Goal: Task Accomplishment & Management: Use online tool/utility

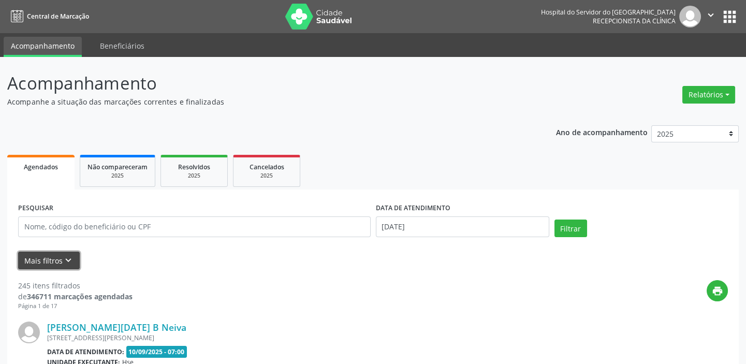
click at [75, 263] on button "Mais filtros keyboard_arrow_down" at bounding box center [49, 261] width 62 height 18
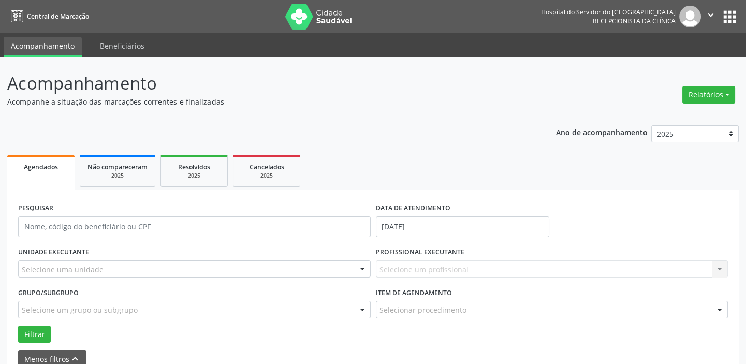
click at [111, 265] on div "Selecione uma unidade" at bounding box center [194, 270] width 353 height 18
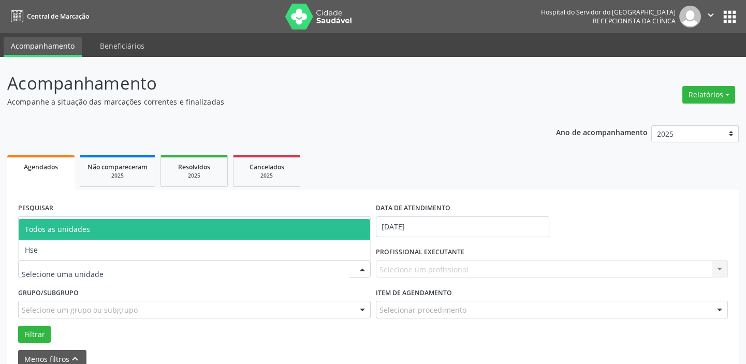
click at [99, 276] on input "text" at bounding box center [186, 274] width 328 height 21
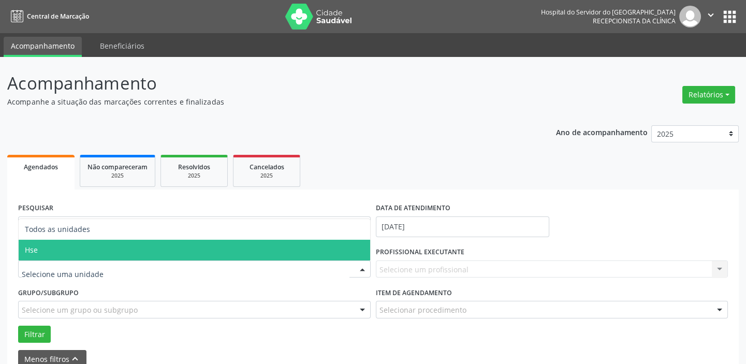
click at [61, 248] on span "Hse" at bounding box center [195, 250] width 352 height 21
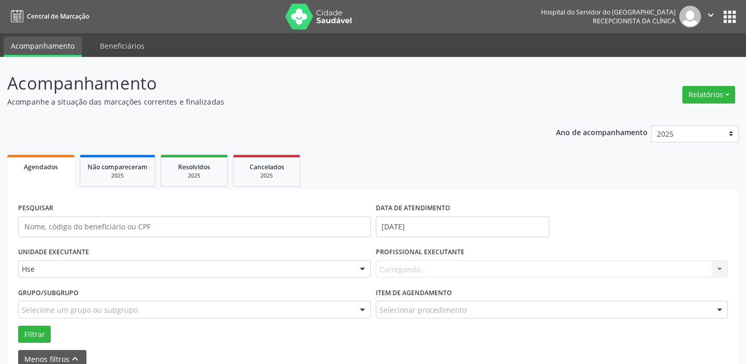
click at [61, 248] on div "UNIDADE EXECUTANTE Hse Todos as unidades Hse Nenhum resultado encontrado para: …" at bounding box center [195, 264] width 358 height 40
click at [411, 228] on input "[DATE]" at bounding box center [463, 226] width 174 height 21
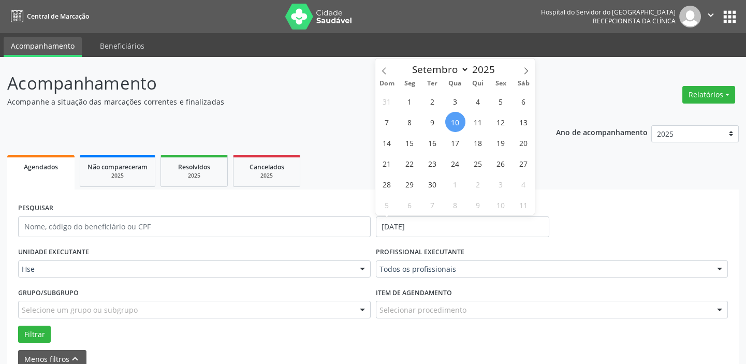
click at [457, 122] on span "10" at bounding box center [455, 122] width 20 height 20
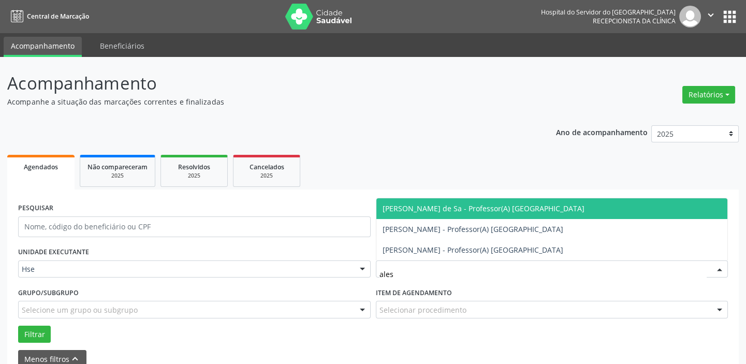
type input "aless"
click at [460, 209] on span "[PERSON_NAME] de Sa - Professor(A) [GEOGRAPHIC_DATA]" at bounding box center [484, 209] width 202 height 10
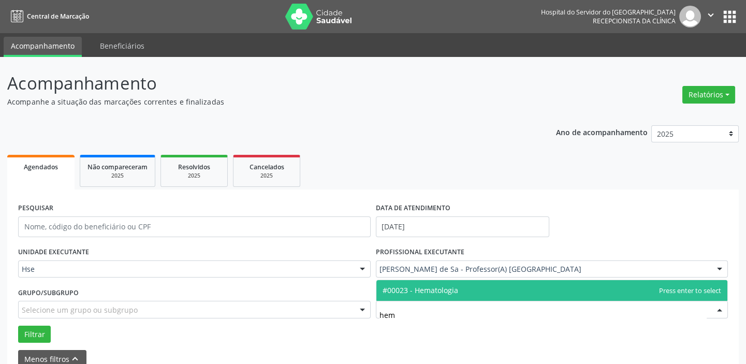
type input "hema"
click at [499, 287] on span "#00023 - Hematologia" at bounding box center [553, 290] width 352 height 21
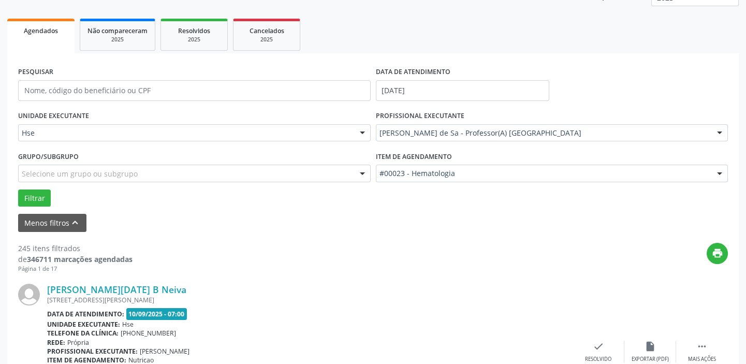
scroll to position [141, 0]
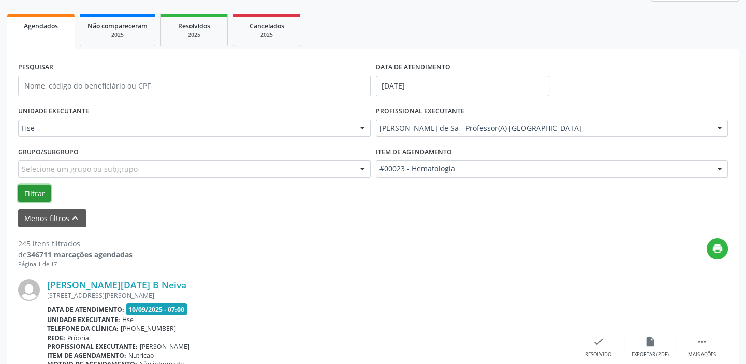
click at [27, 196] on button "Filtrar" at bounding box center [34, 194] width 33 height 18
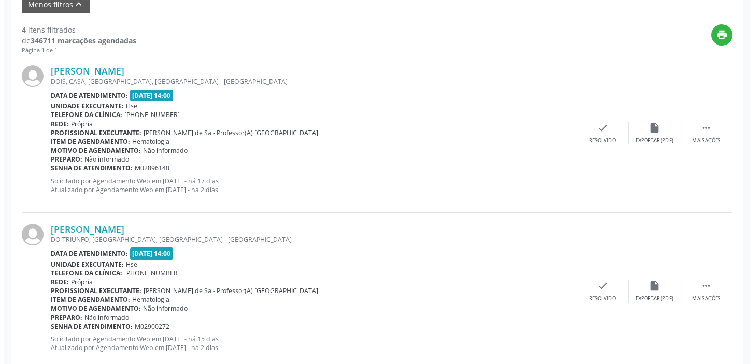
scroll to position [377, 0]
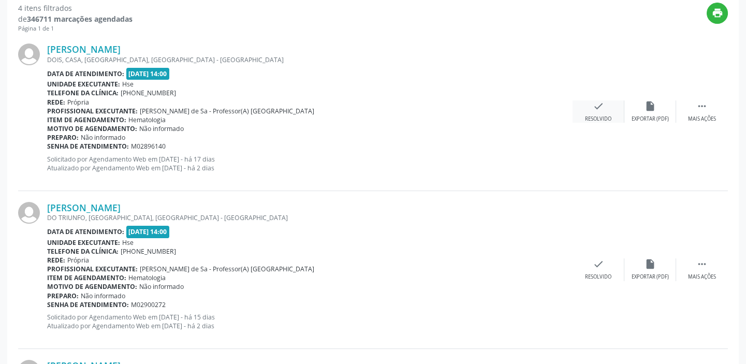
click at [591, 109] on div "check Resolvido" at bounding box center [599, 111] width 52 height 22
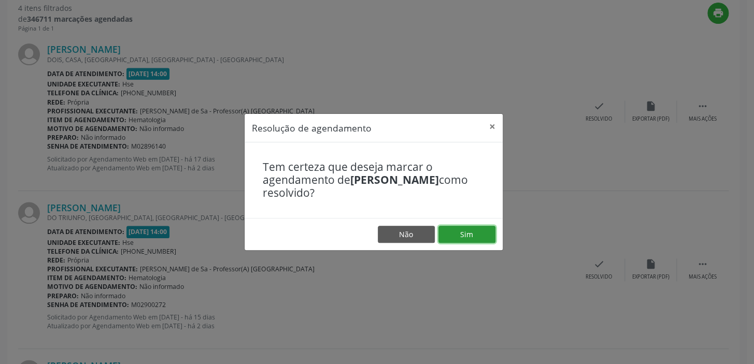
click at [470, 235] on button "Sim" at bounding box center [466, 235] width 57 height 18
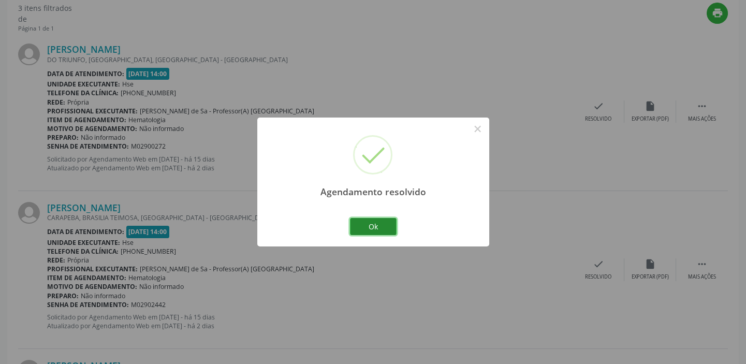
click at [379, 232] on button "Ok" at bounding box center [373, 227] width 47 height 18
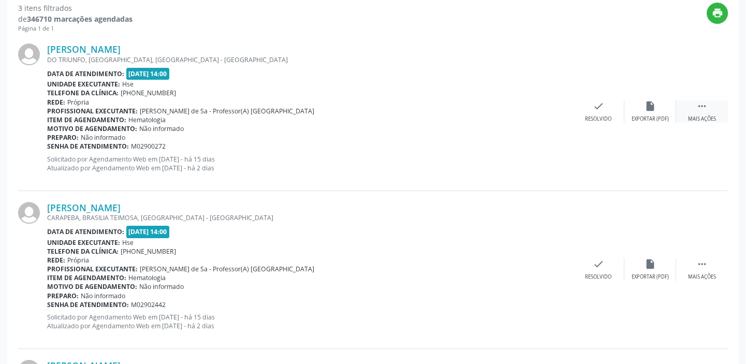
click at [697, 107] on icon "" at bounding box center [702, 105] width 11 height 11
click at [657, 106] on div "alarm_off Não compareceu" at bounding box center [651, 111] width 52 height 22
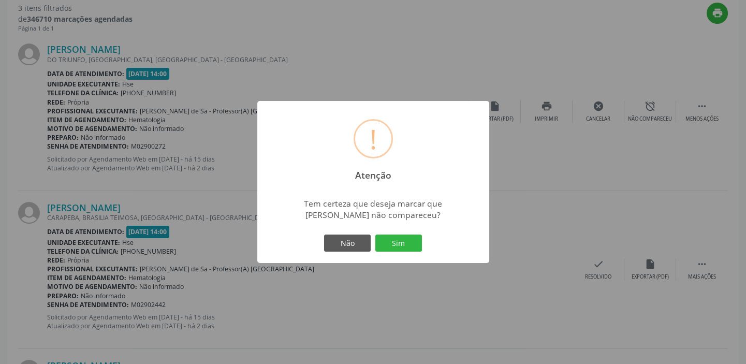
click at [392, 221] on div "Tem certeza que deseja marcar que [PERSON_NAME] não compareceu?" at bounding box center [373, 206] width 232 height 33
click at [404, 241] on button "Sim" at bounding box center [398, 244] width 47 height 18
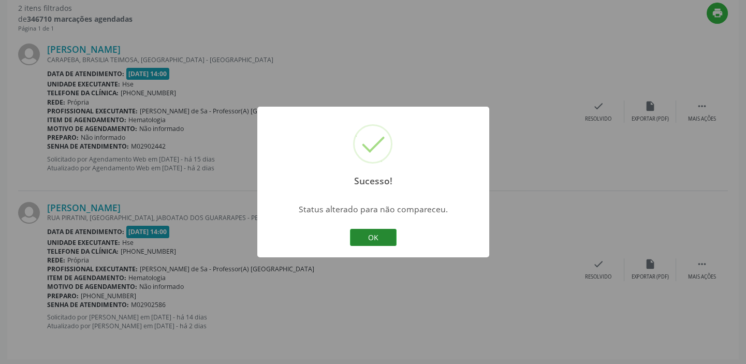
click at [379, 236] on button "OK" at bounding box center [373, 238] width 47 height 18
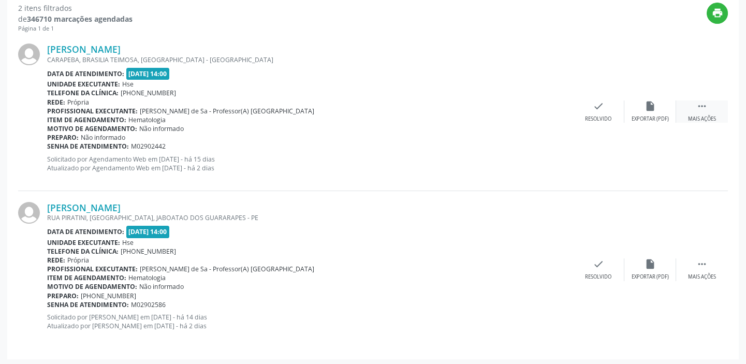
click at [704, 107] on icon "" at bounding box center [702, 105] width 11 height 11
click at [649, 106] on icon "alarm_off" at bounding box center [650, 105] width 11 height 11
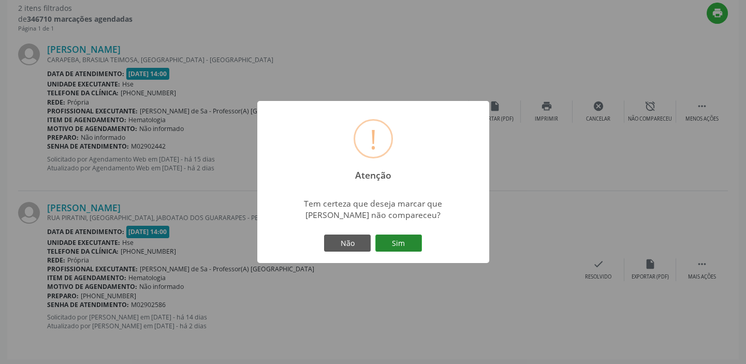
click at [401, 242] on button "Sim" at bounding box center [398, 244] width 47 height 18
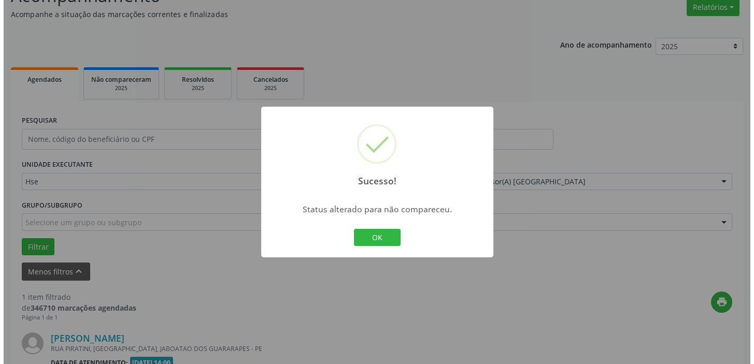
scroll to position [221, 0]
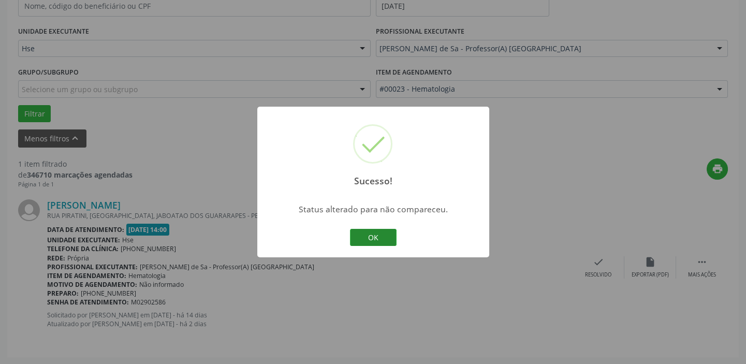
click at [371, 238] on button "OK" at bounding box center [373, 238] width 47 height 18
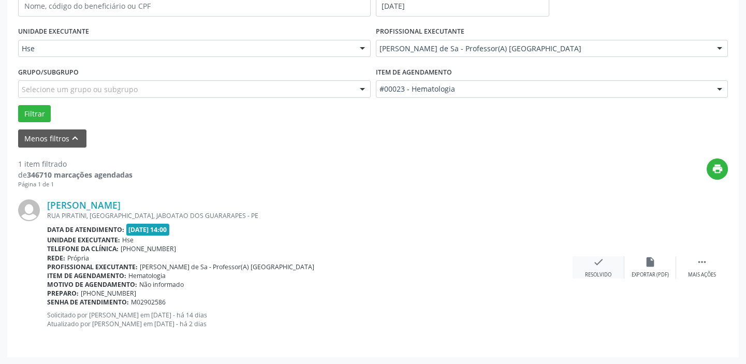
click at [605, 259] on div "check Resolvido" at bounding box center [599, 267] width 52 height 22
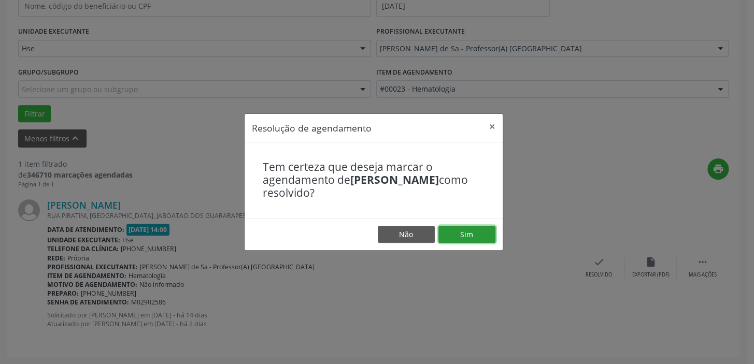
click at [486, 235] on button "Sim" at bounding box center [466, 235] width 57 height 18
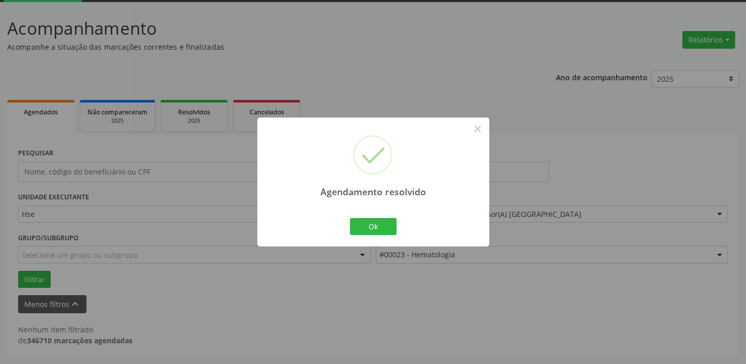
scroll to position [54, 0]
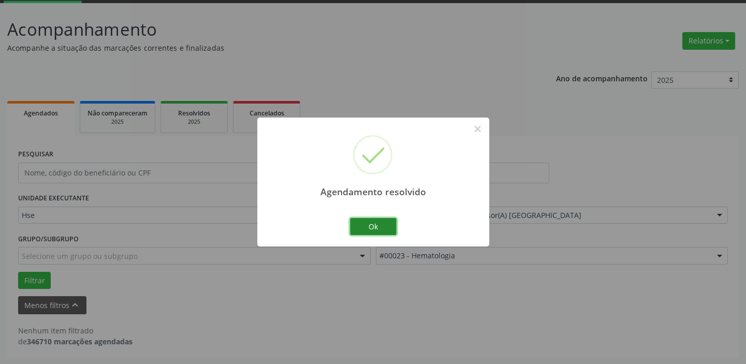
click at [378, 227] on button "Ok" at bounding box center [373, 227] width 47 height 18
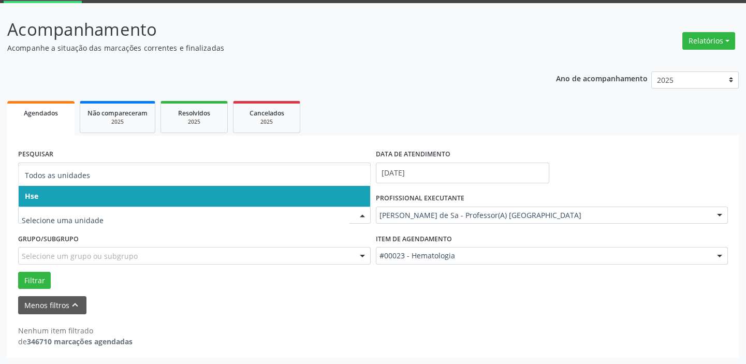
click at [190, 186] on span "Hse" at bounding box center [195, 196] width 352 height 21
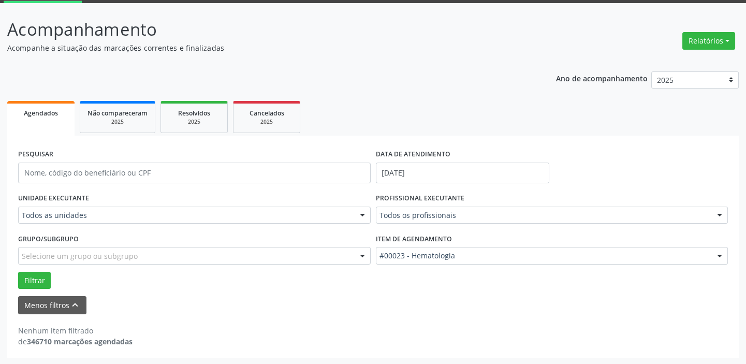
click at [190, 186] on form "PESQUISAR DATA DE ATENDIMENTO [DATE] UNIDADE EXECUTANTE Todos as unidades Todos…" at bounding box center [373, 231] width 710 height 168
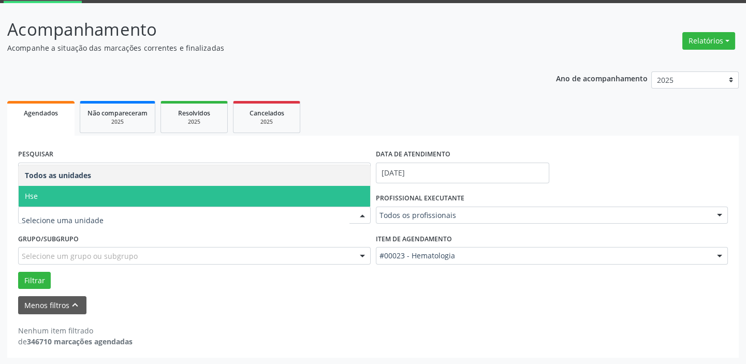
click at [231, 186] on span "Hse" at bounding box center [195, 196] width 352 height 21
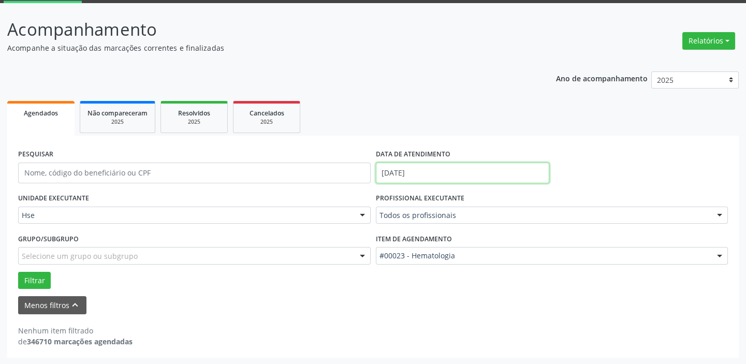
click at [466, 171] on input "[DATE]" at bounding box center [463, 173] width 174 height 21
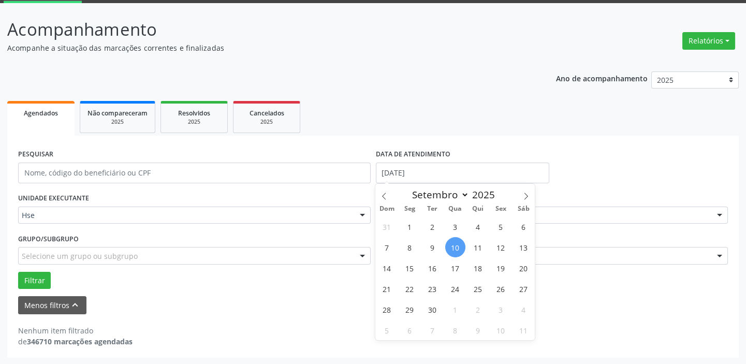
click at [454, 245] on span "10" at bounding box center [455, 247] width 20 height 20
type input "[DATE]"
click at [454, 245] on span "10" at bounding box center [455, 247] width 20 height 20
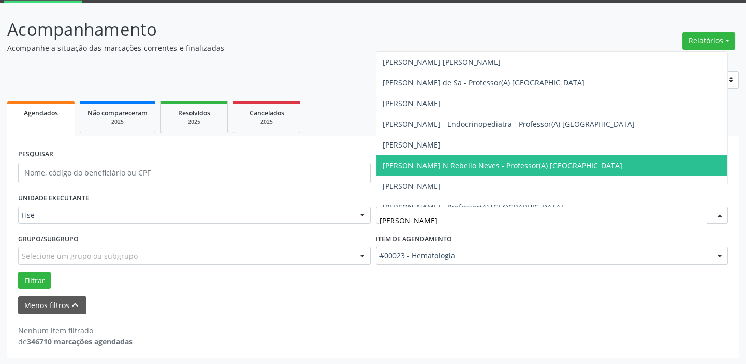
type input "[PERSON_NAME]"
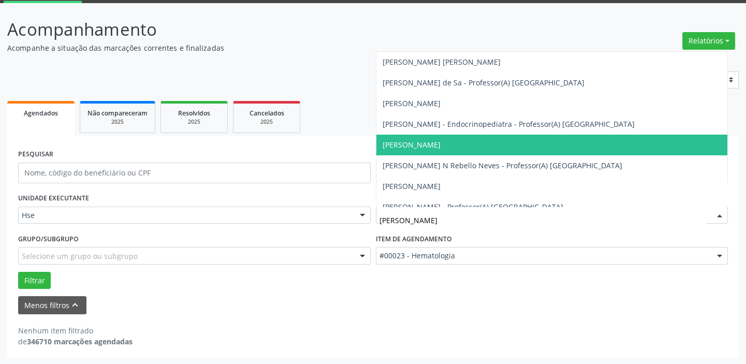
click at [473, 143] on span "[PERSON_NAME]" at bounding box center [553, 145] width 352 height 21
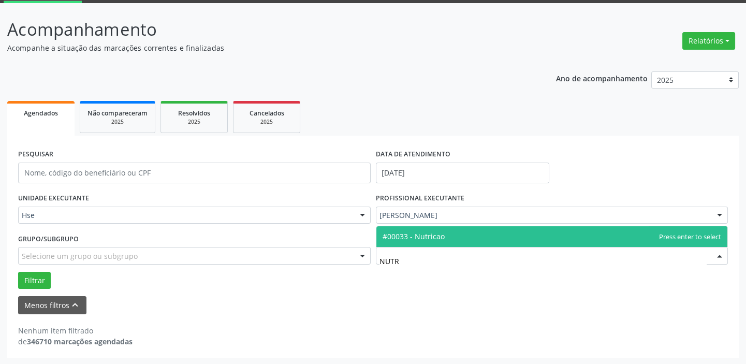
type input "NUTRI"
click at [452, 236] on span "#00033 - Nutricao" at bounding box center [553, 236] width 352 height 21
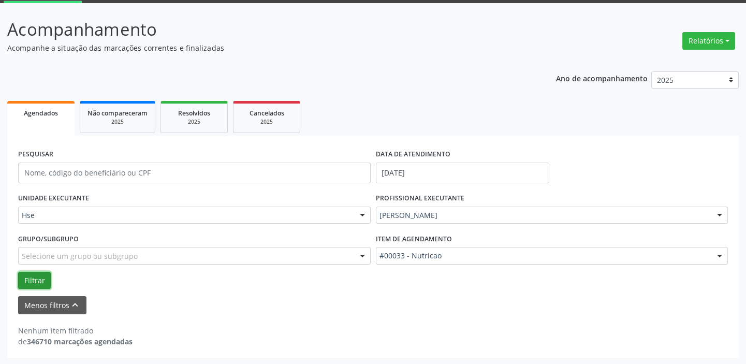
click at [37, 280] on button "Filtrar" at bounding box center [34, 281] width 33 height 18
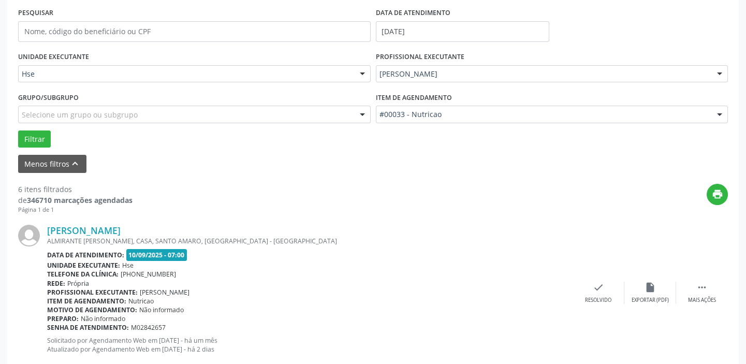
scroll to position [242, 0]
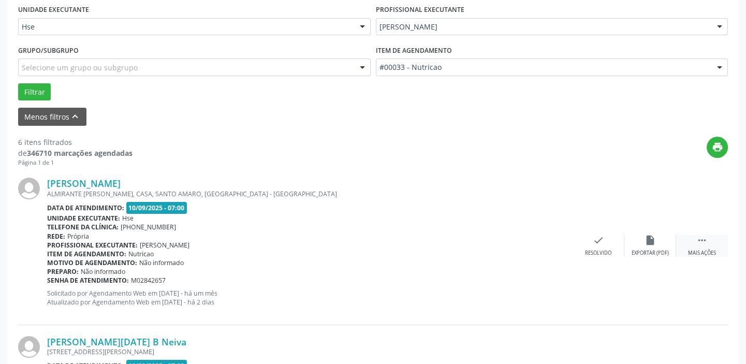
click at [702, 237] on icon "" at bounding box center [702, 240] width 11 height 11
click at [653, 239] on icon "alarm_off" at bounding box center [650, 240] width 11 height 11
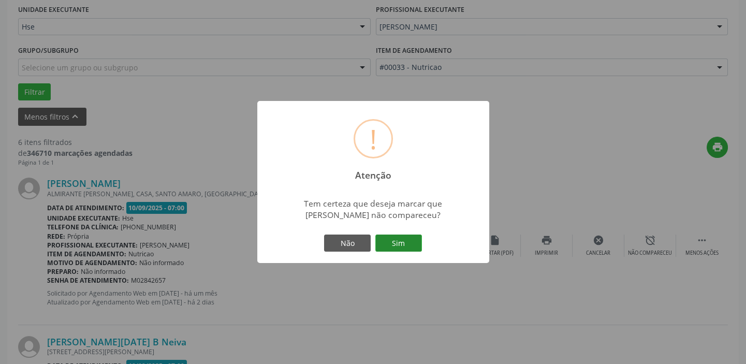
click at [405, 249] on button "Sim" at bounding box center [398, 244] width 47 height 18
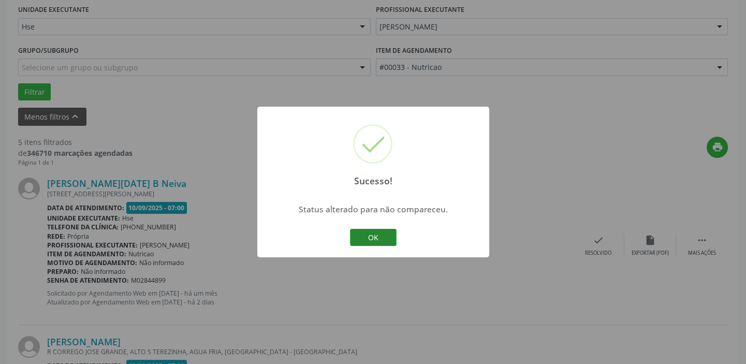
click at [380, 234] on button "OK" at bounding box center [373, 238] width 47 height 18
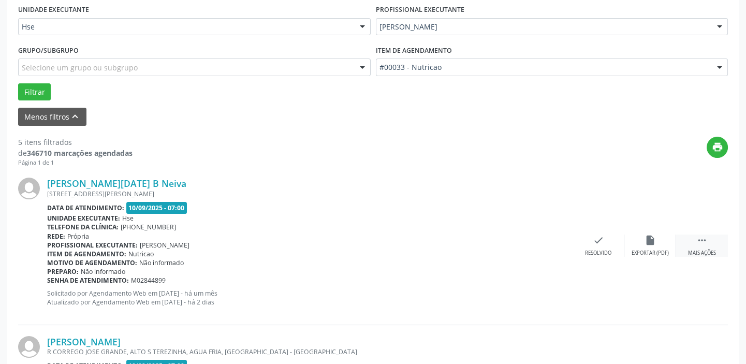
click at [711, 240] on div " Mais ações" at bounding box center [702, 246] width 52 height 22
click at [653, 240] on icon "alarm_off" at bounding box center [650, 240] width 11 height 11
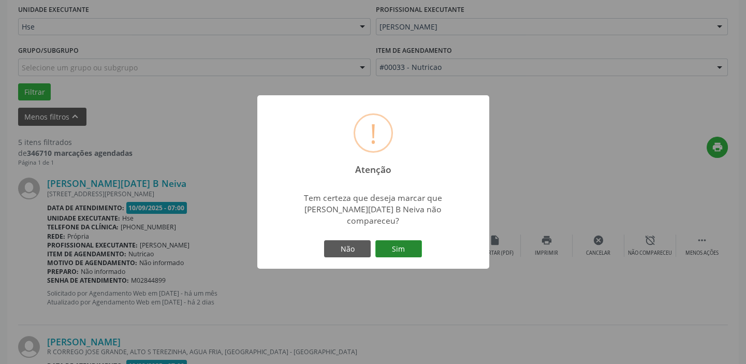
click at [408, 240] on button "Sim" at bounding box center [398, 249] width 47 height 18
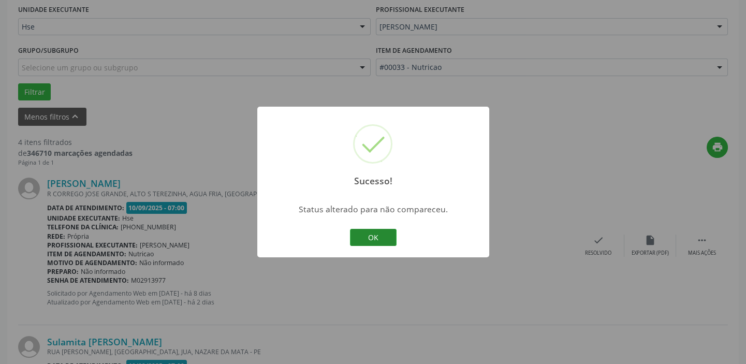
click at [384, 240] on button "OK" at bounding box center [373, 238] width 47 height 18
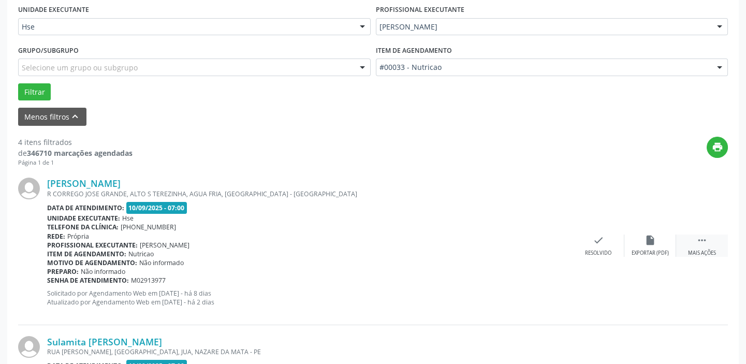
click at [712, 248] on div " Mais ações" at bounding box center [702, 246] width 52 height 22
click at [650, 238] on icon "alarm_off" at bounding box center [650, 240] width 11 height 11
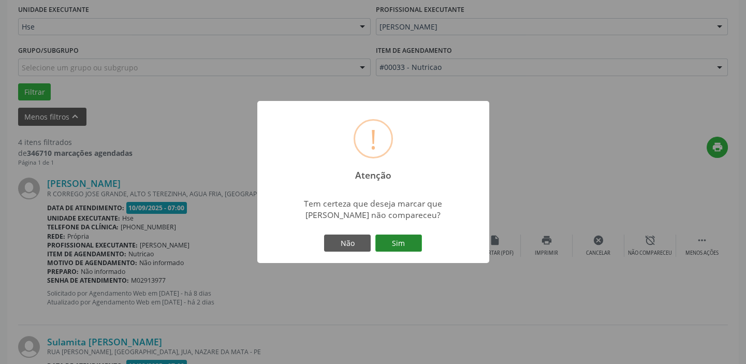
click at [397, 236] on button "Sim" at bounding box center [398, 244] width 47 height 18
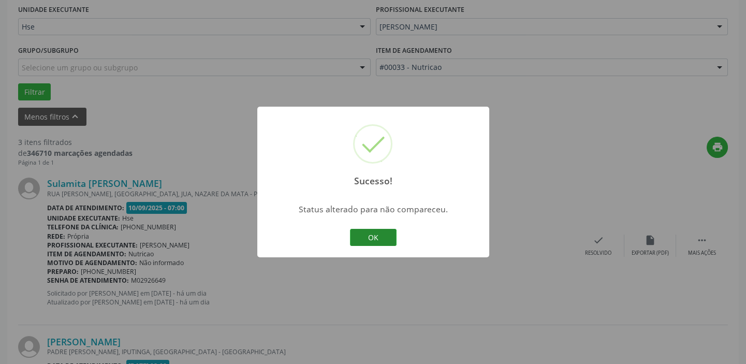
click at [380, 242] on button "OK" at bounding box center [373, 238] width 47 height 18
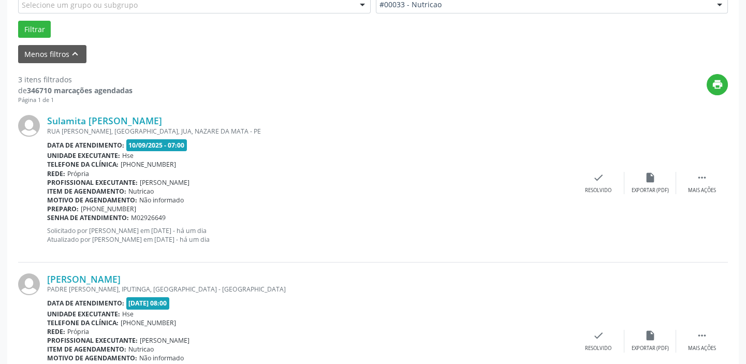
scroll to position [290, 0]
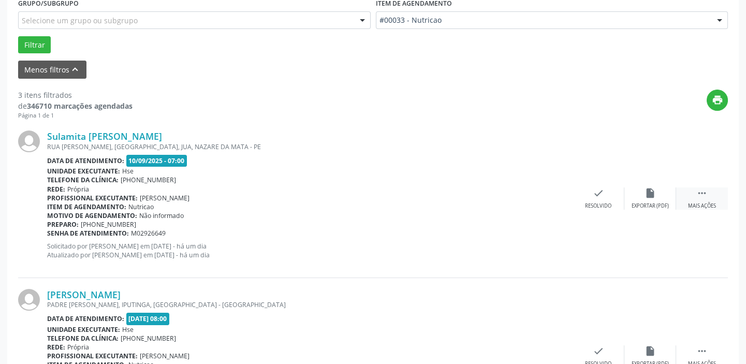
click at [700, 188] on icon "" at bounding box center [702, 192] width 11 height 11
click at [653, 200] on div "alarm_off Não compareceu" at bounding box center [651, 198] width 52 height 22
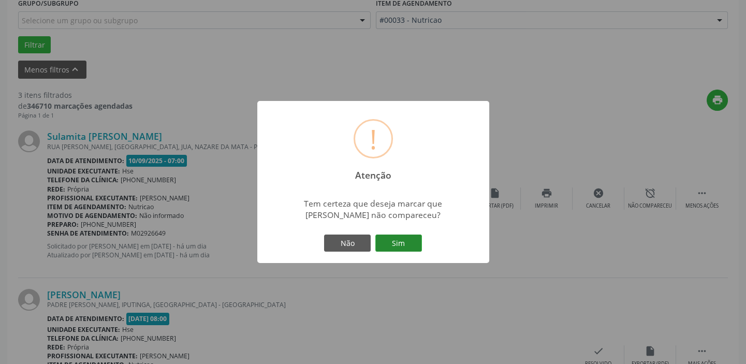
click at [411, 241] on button "Sim" at bounding box center [398, 244] width 47 height 18
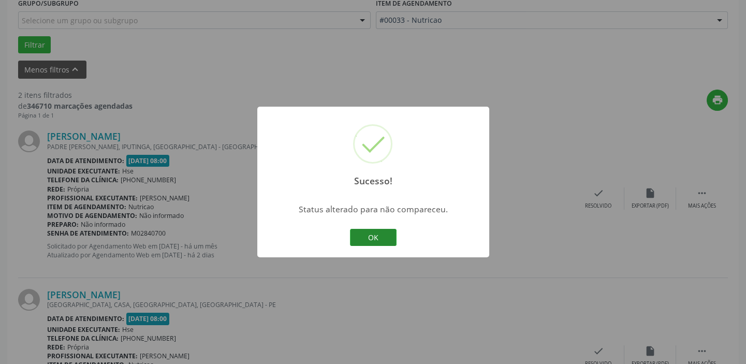
click at [382, 239] on button "OK" at bounding box center [373, 238] width 47 height 18
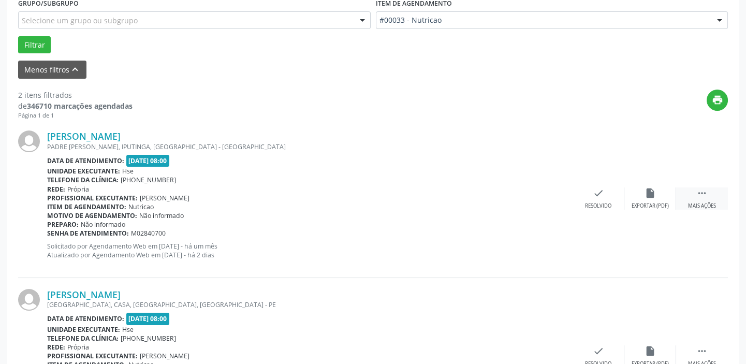
click at [699, 205] on div "Mais ações" at bounding box center [702, 206] width 28 height 7
click at [648, 200] on div "alarm_off Não compareceu" at bounding box center [651, 198] width 52 height 22
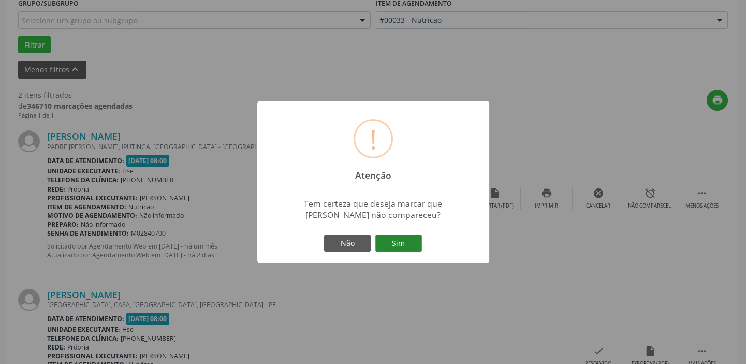
click at [408, 238] on button "Sim" at bounding box center [398, 244] width 47 height 18
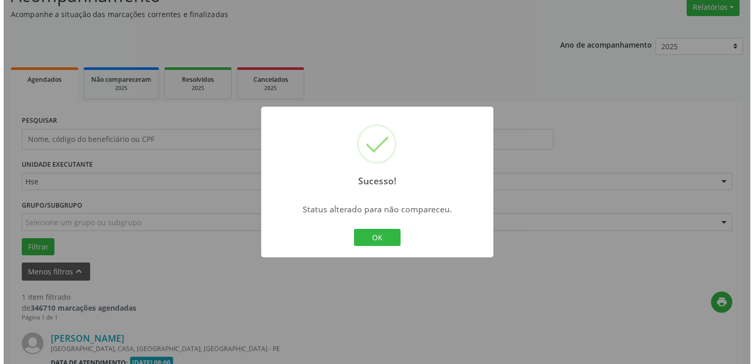
scroll to position [221, 0]
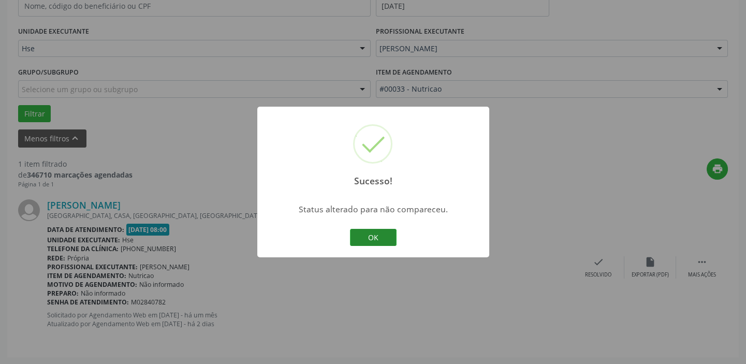
click at [394, 241] on button "OK" at bounding box center [373, 238] width 47 height 18
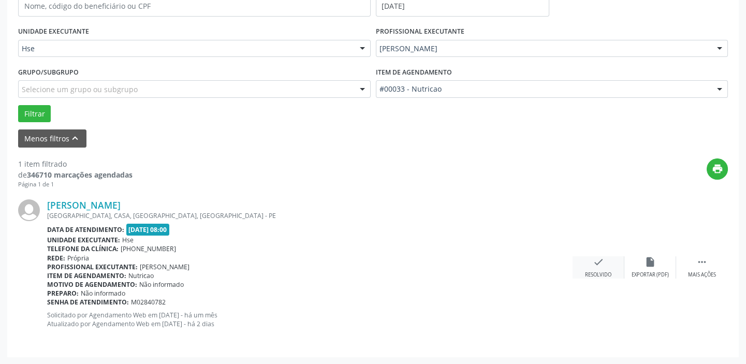
click at [598, 265] on icon "check" at bounding box center [598, 261] width 11 height 11
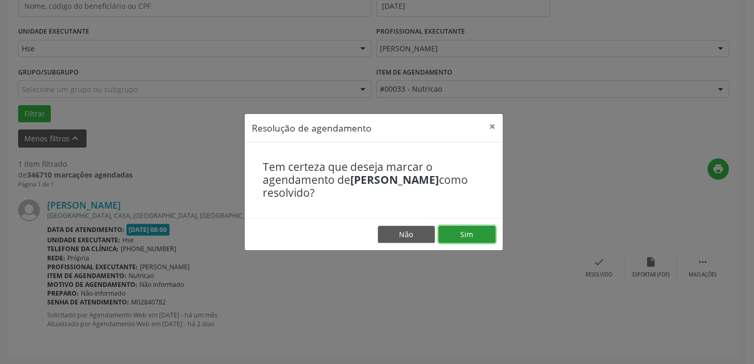
click at [477, 234] on button "Sim" at bounding box center [466, 235] width 57 height 18
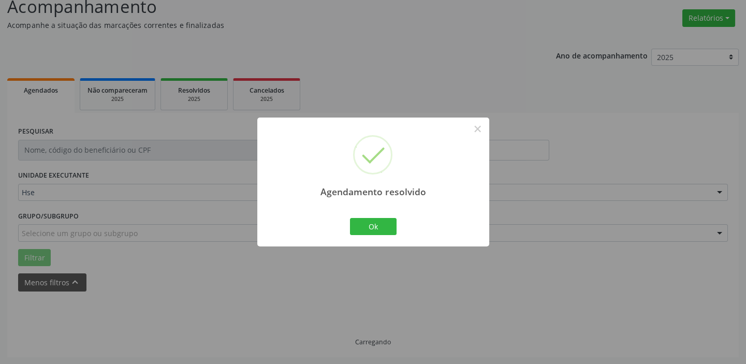
scroll to position [54, 0]
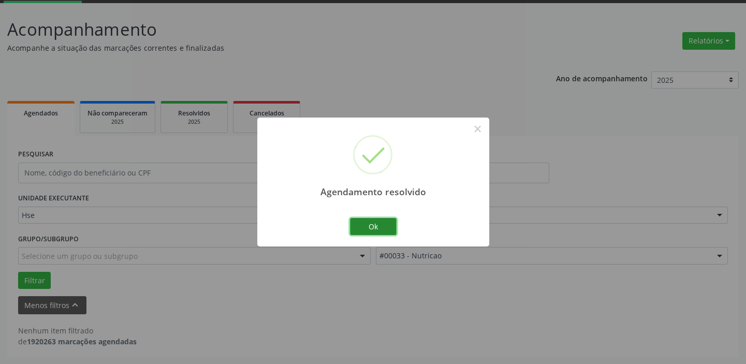
click at [381, 224] on button "Ok" at bounding box center [373, 227] width 47 height 18
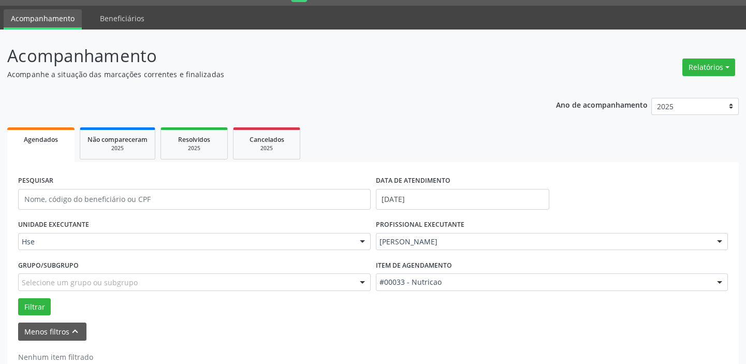
scroll to position [0, 0]
